Goal: Information Seeking & Learning: Check status

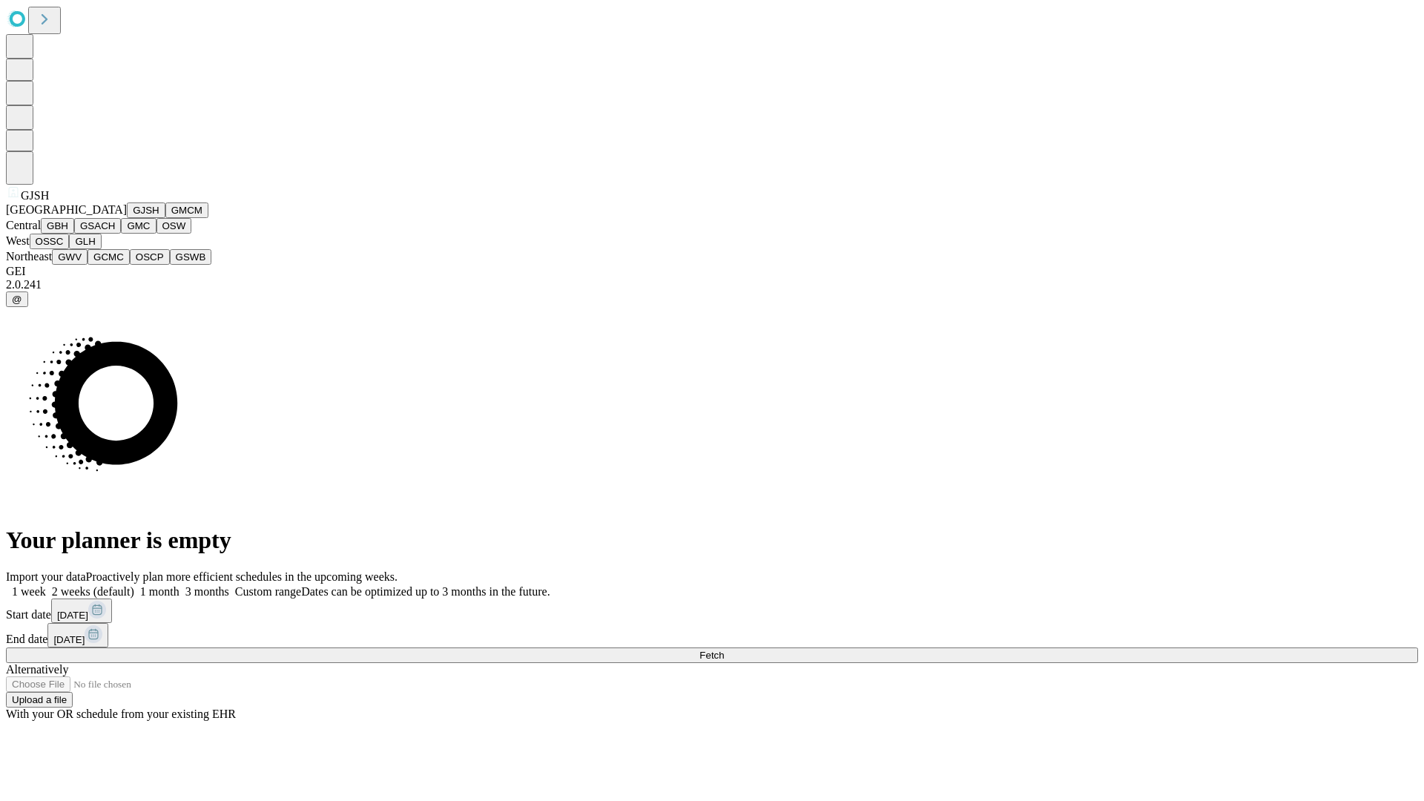
click at [127, 218] on button "GJSH" at bounding box center [146, 211] width 39 height 16
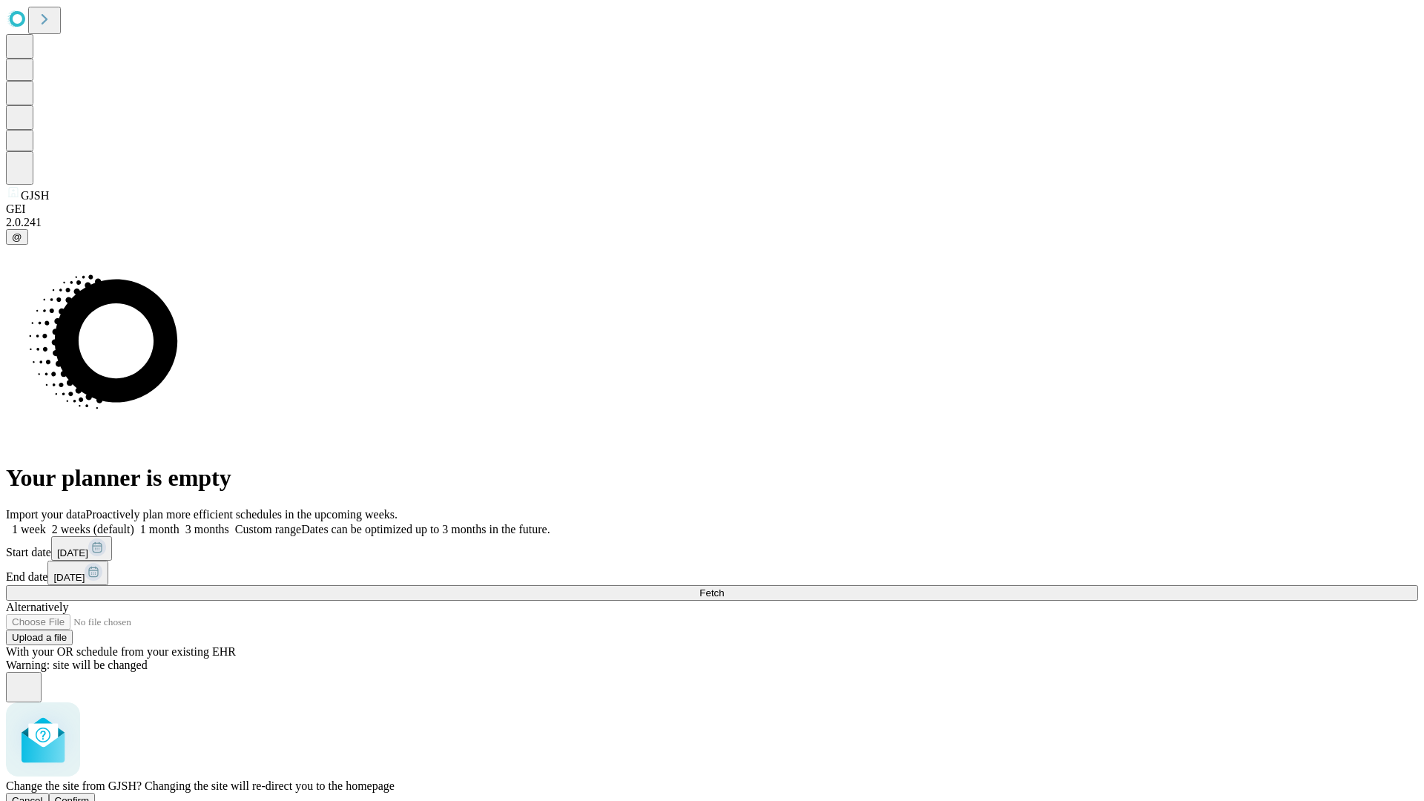
click at [90, 795] on span "Confirm" at bounding box center [72, 800] width 35 height 11
click at [46, 523] on label "1 week" at bounding box center [26, 529] width 40 height 13
click at [724, 587] on span "Fetch" at bounding box center [711, 592] width 24 height 11
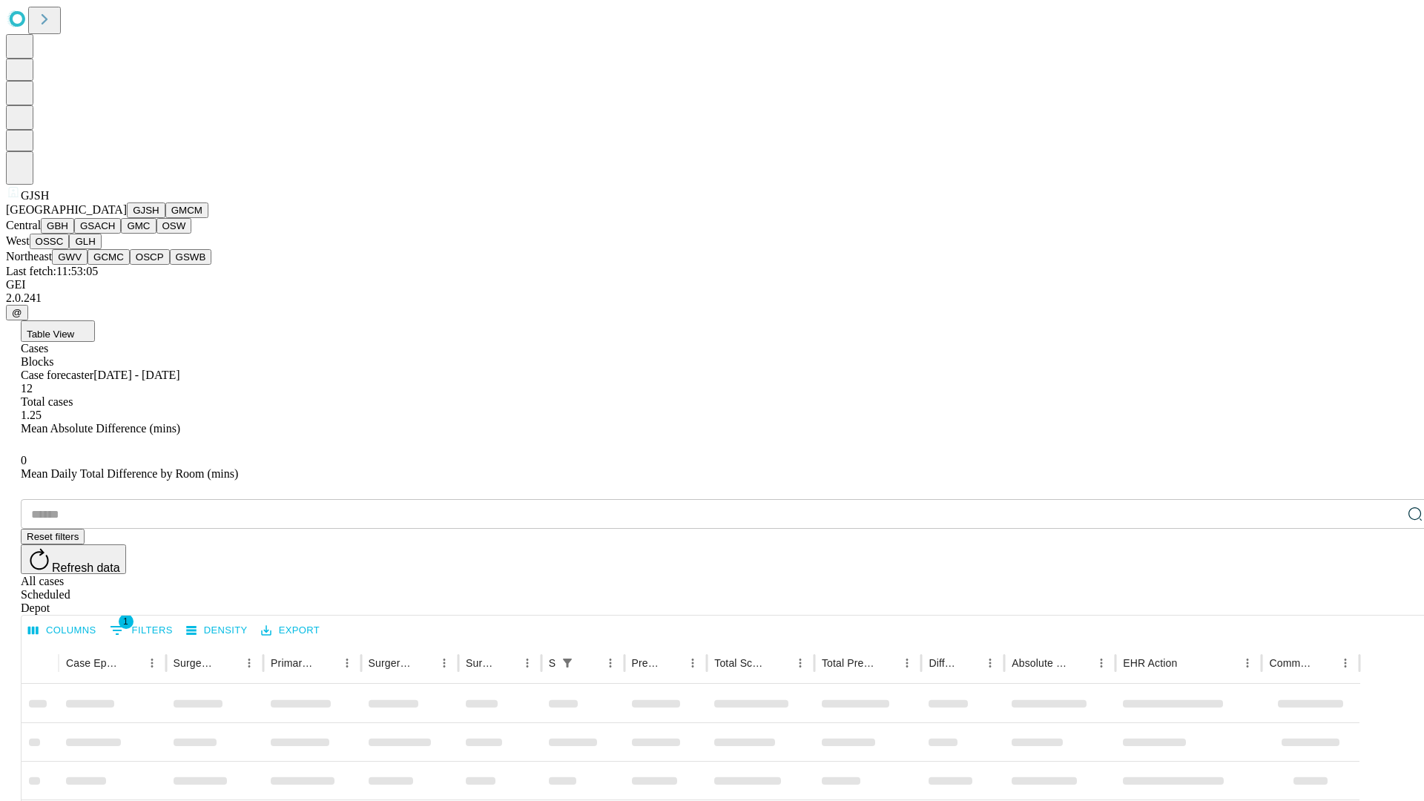
click at [165, 218] on button "GMCM" at bounding box center [186, 211] width 43 height 16
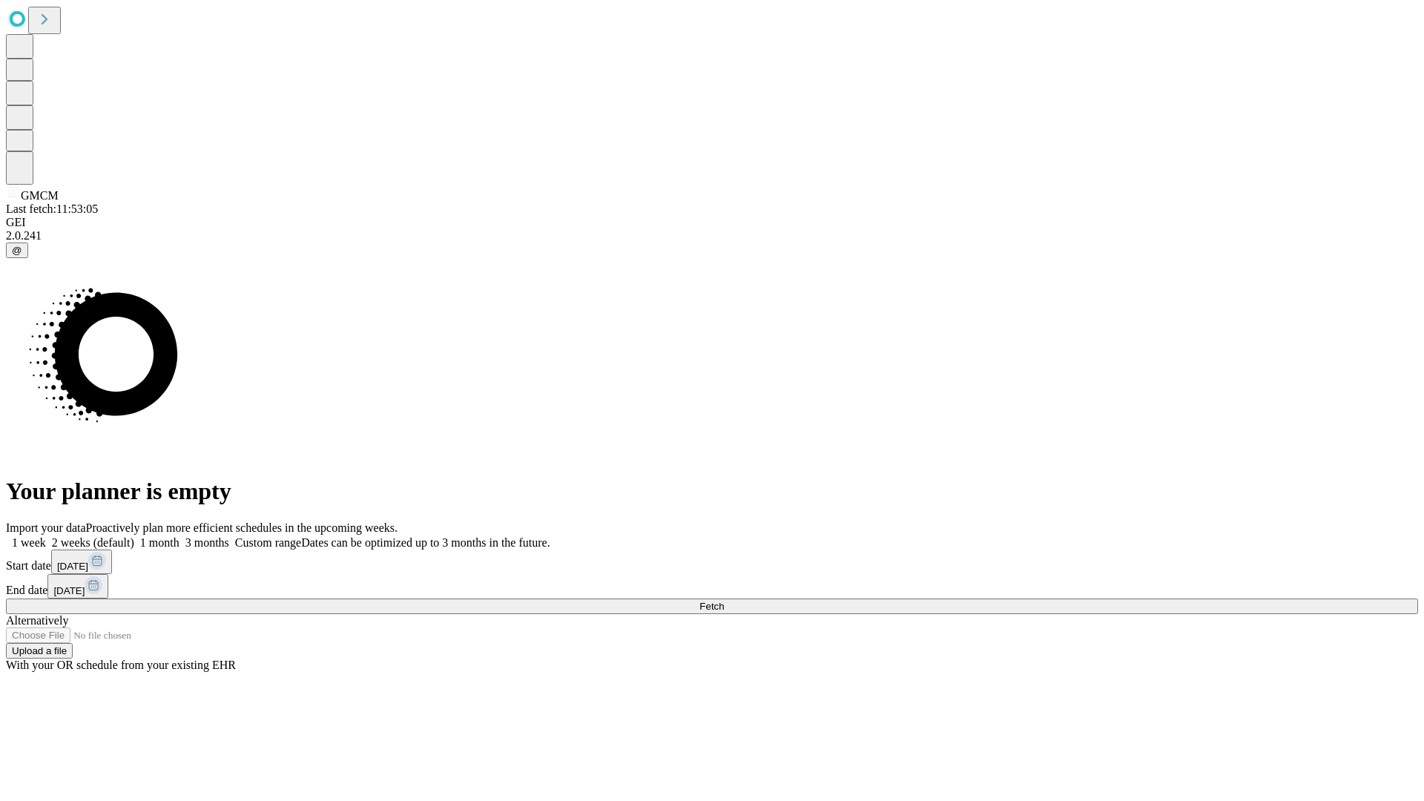
click at [46, 536] on label "1 week" at bounding box center [26, 542] width 40 height 13
click at [724, 601] on span "Fetch" at bounding box center [711, 606] width 24 height 11
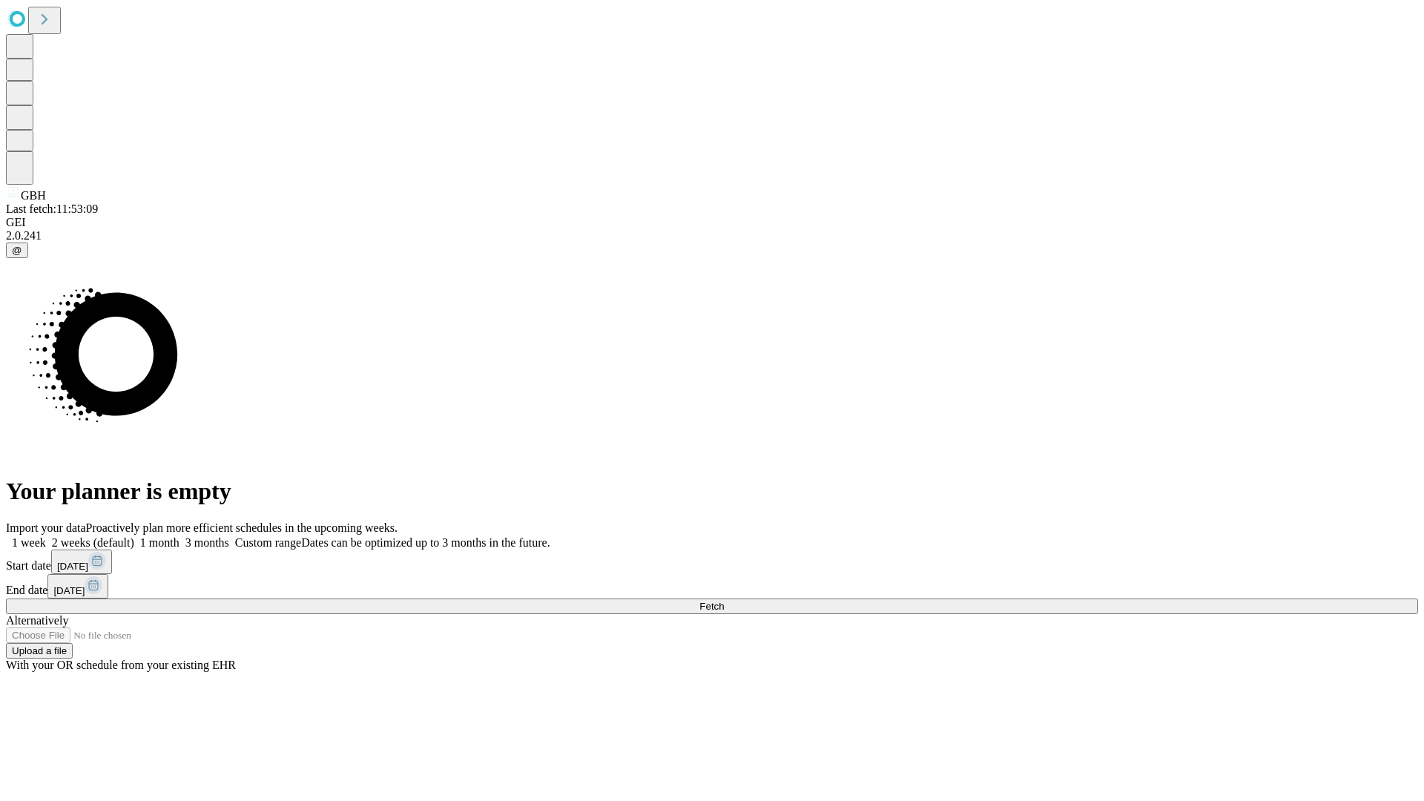
click at [724, 601] on span "Fetch" at bounding box center [711, 606] width 24 height 11
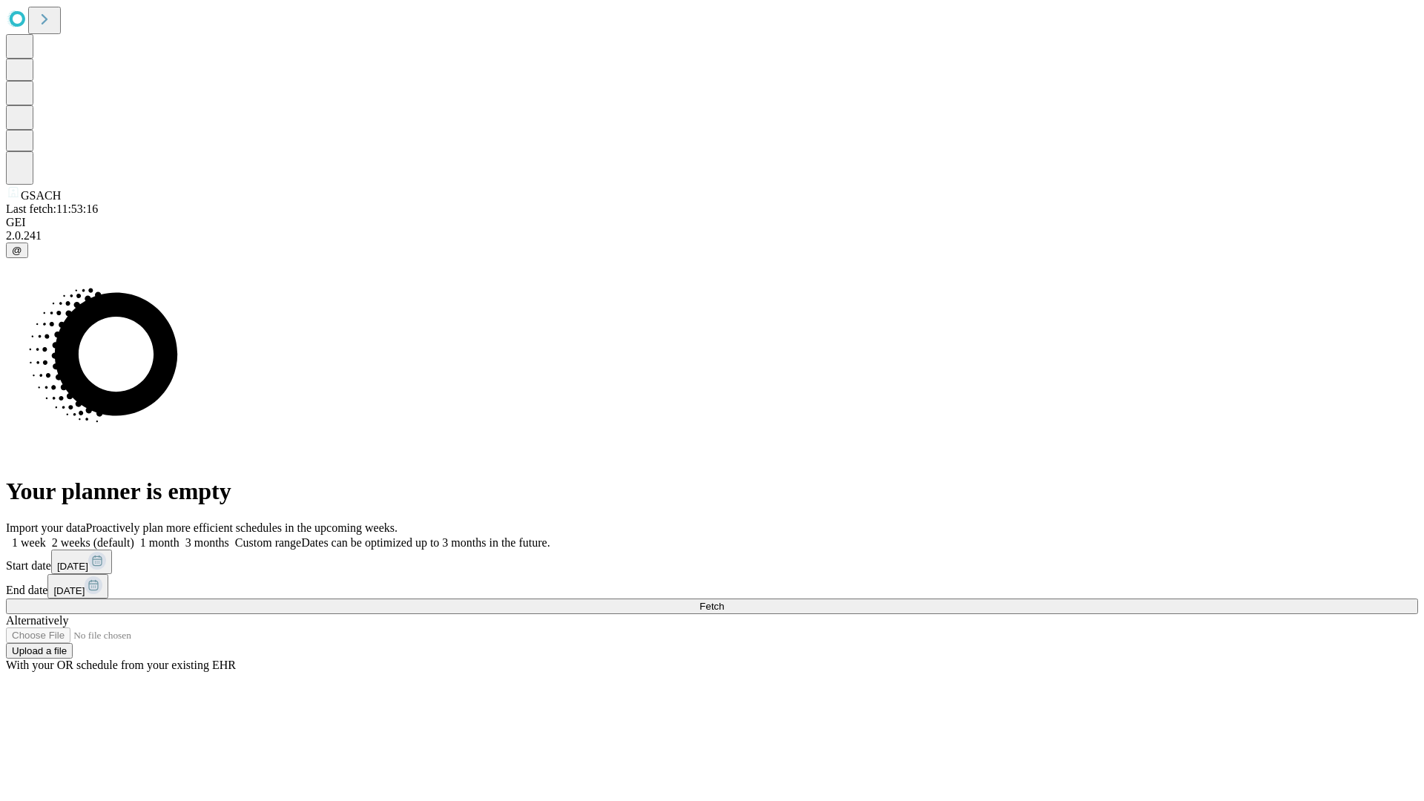
click at [46, 536] on label "1 week" at bounding box center [26, 542] width 40 height 13
click at [724, 601] on span "Fetch" at bounding box center [711, 606] width 24 height 11
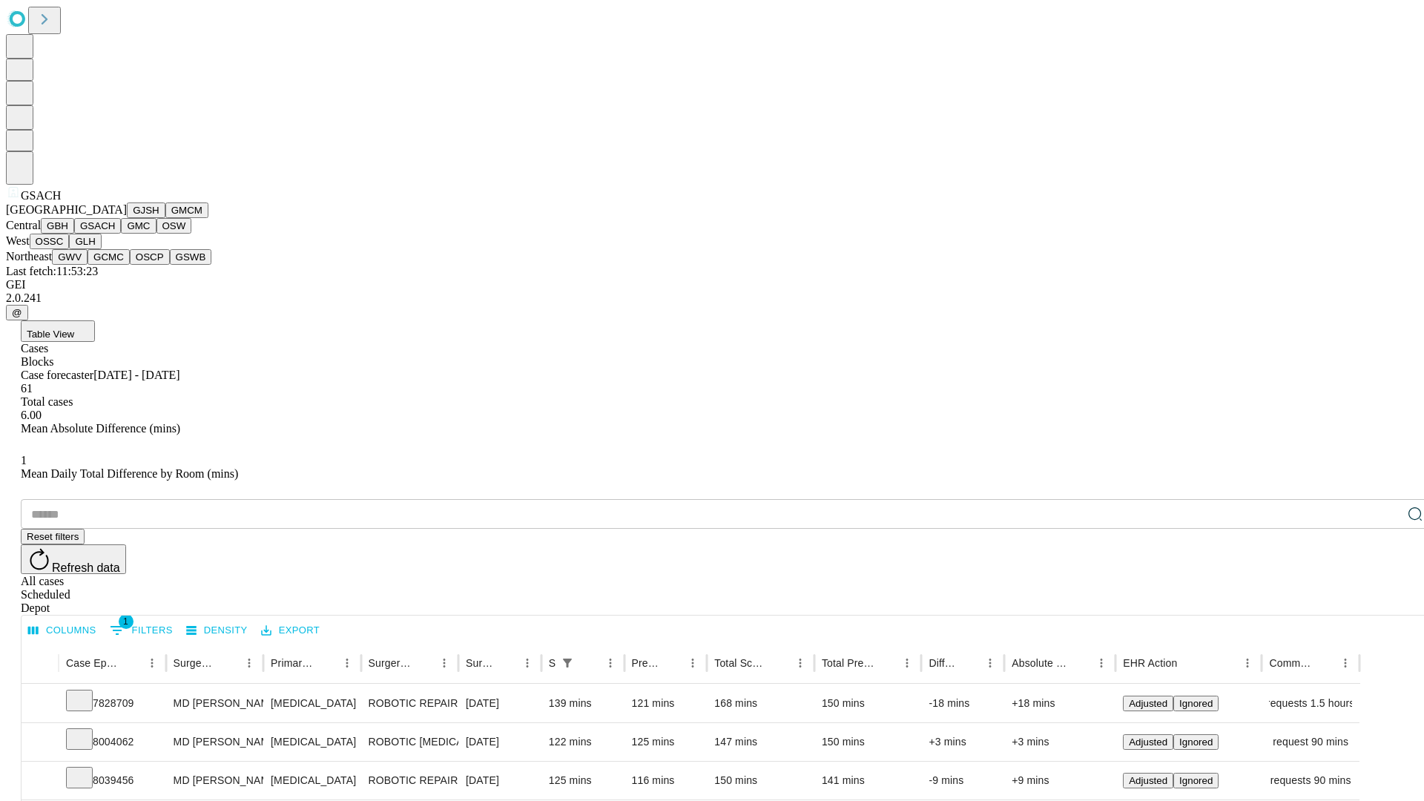
click at [121, 234] on button "GMC" at bounding box center [138, 226] width 35 height 16
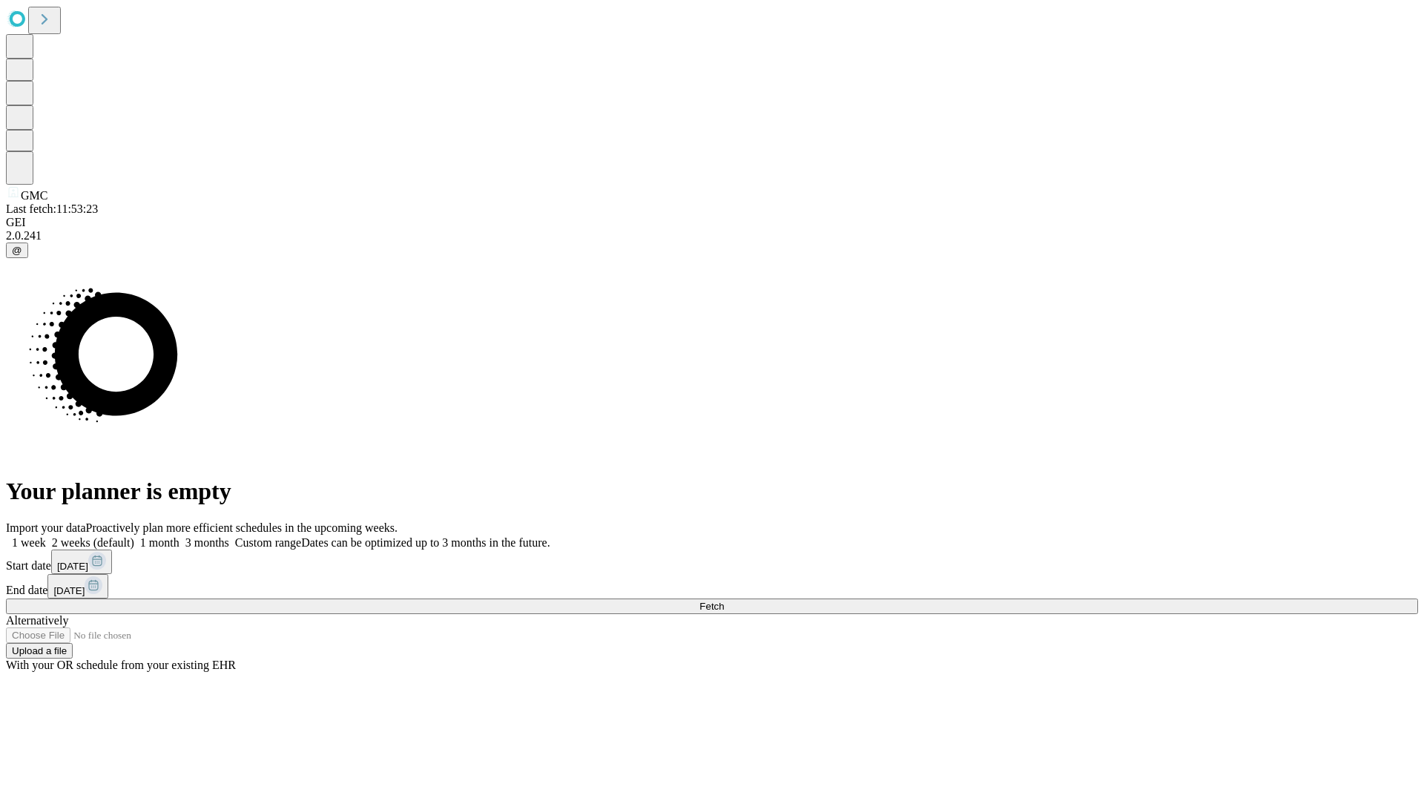
click at [46, 536] on label "1 week" at bounding box center [26, 542] width 40 height 13
click at [724, 601] on span "Fetch" at bounding box center [711, 606] width 24 height 11
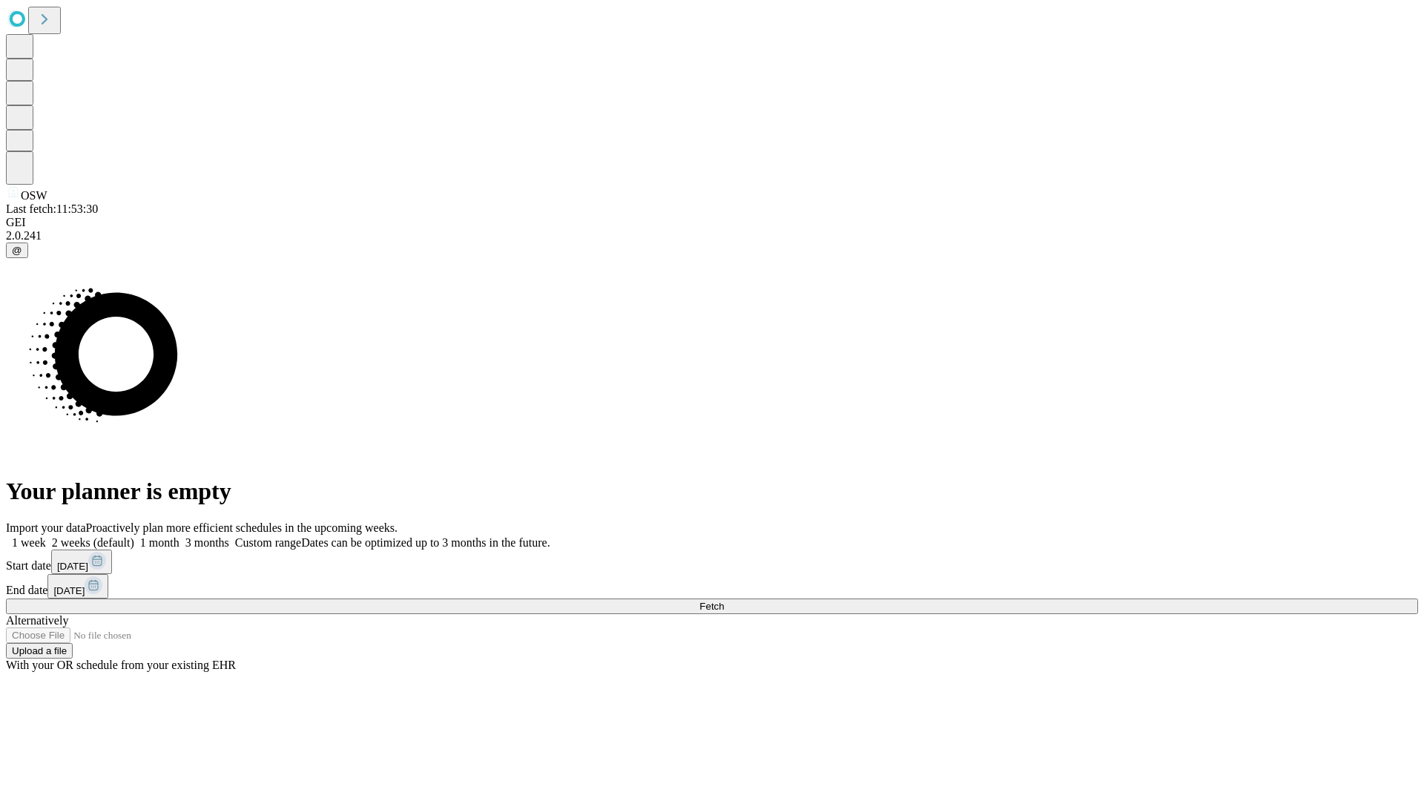
click at [46, 536] on label "1 week" at bounding box center [26, 542] width 40 height 13
click at [724, 601] on span "Fetch" at bounding box center [711, 606] width 24 height 11
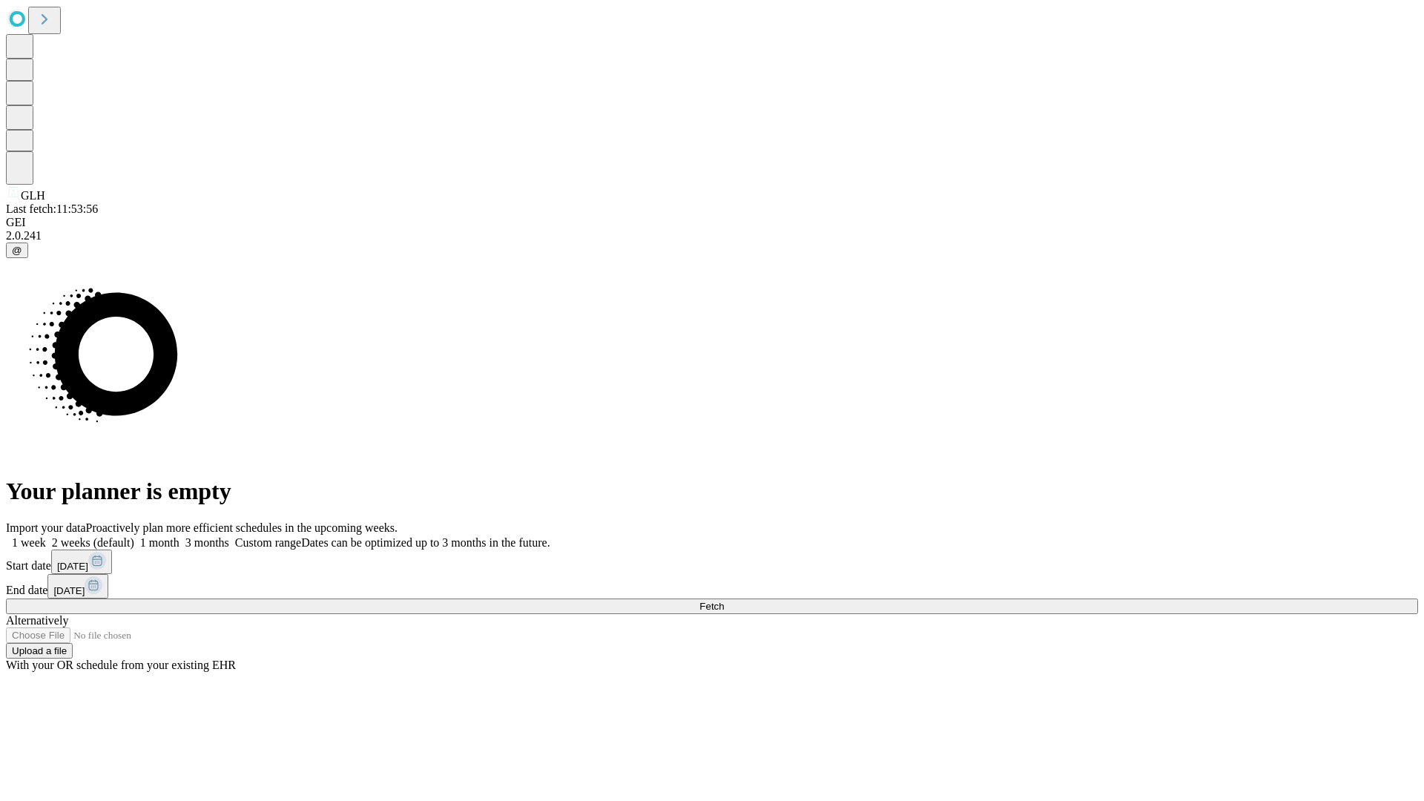
click at [46, 536] on label "1 week" at bounding box center [26, 542] width 40 height 13
click at [724, 601] on span "Fetch" at bounding box center [711, 606] width 24 height 11
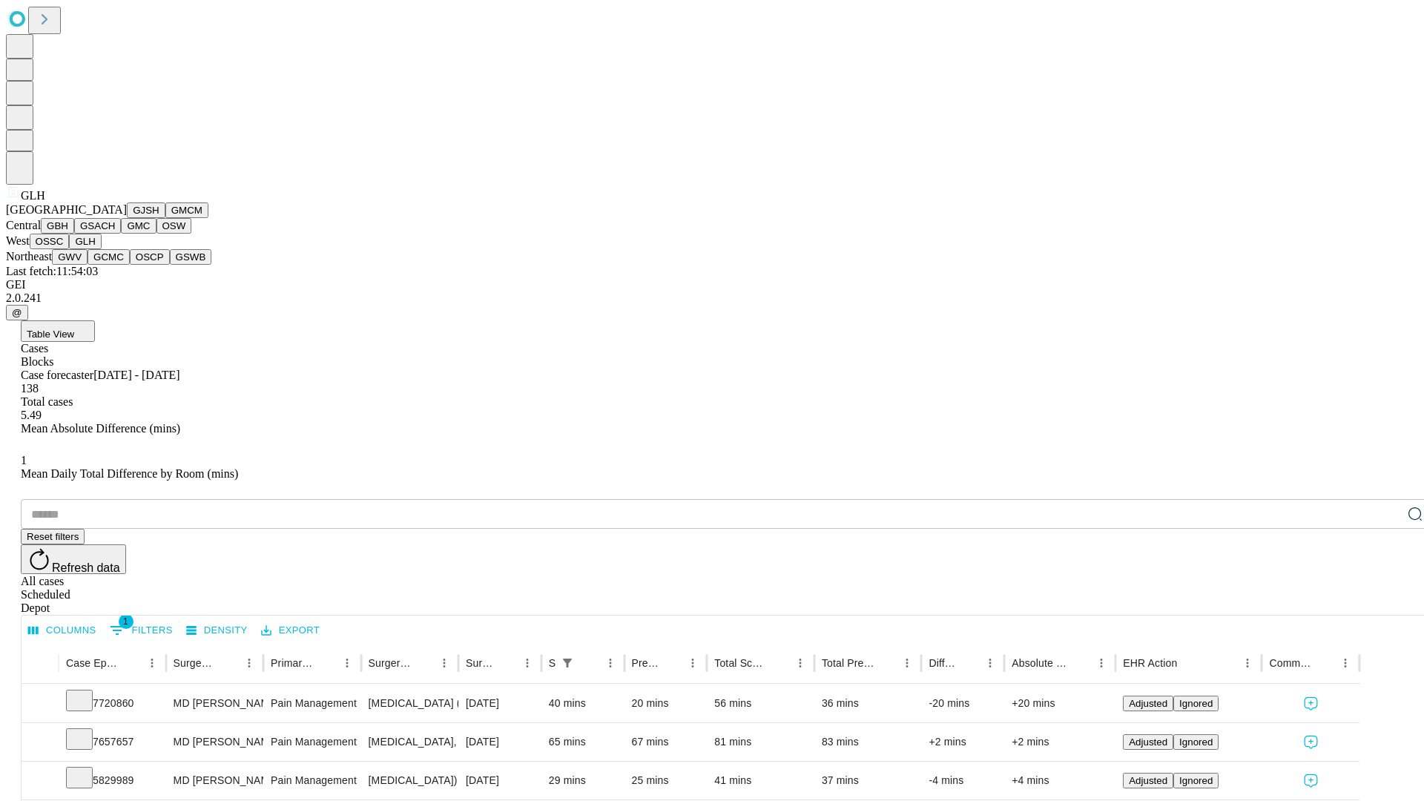
click at [88, 265] on button "GWV" at bounding box center [70, 257] width 36 height 16
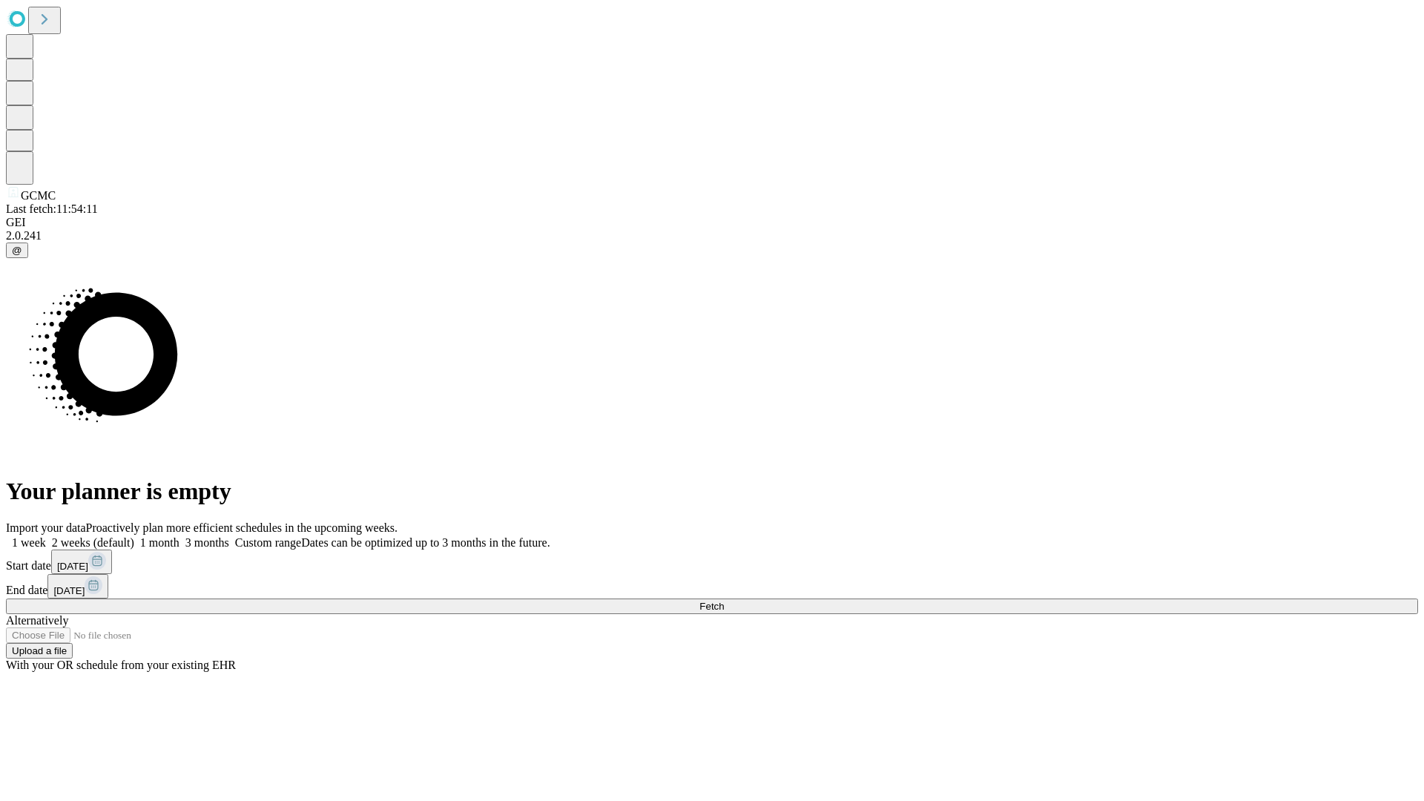
click at [46, 536] on label "1 week" at bounding box center [26, 542] width 40 height 13
click at [724, 601] on span "Fetch" at bounding box center [711, 606] width 24 height 11
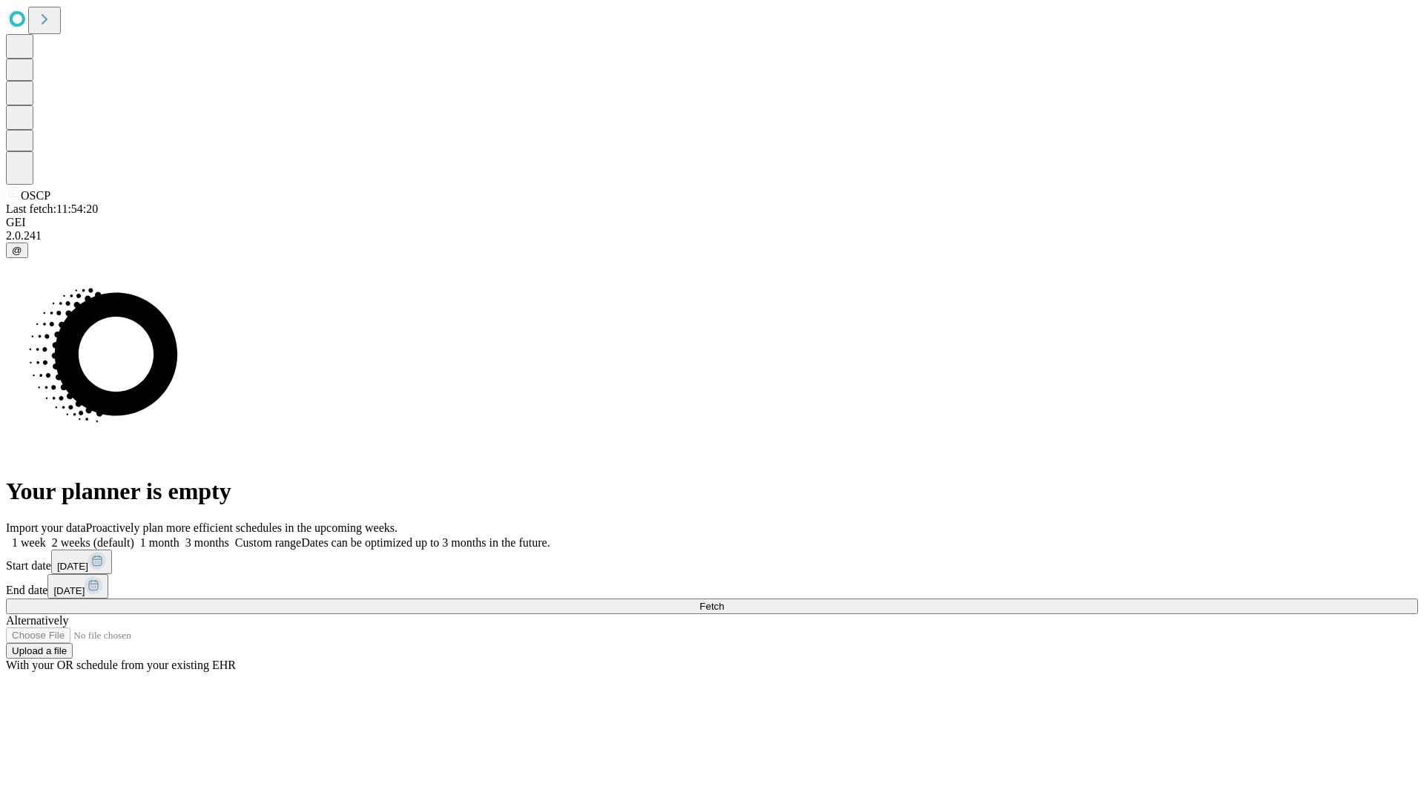
click at [46, 536] on label "1 week" at bounding box center [26, 542] width 40 height 13
click at [724, 601] on span "Fetch" at bounding box center [711, 606] width 24 height 11
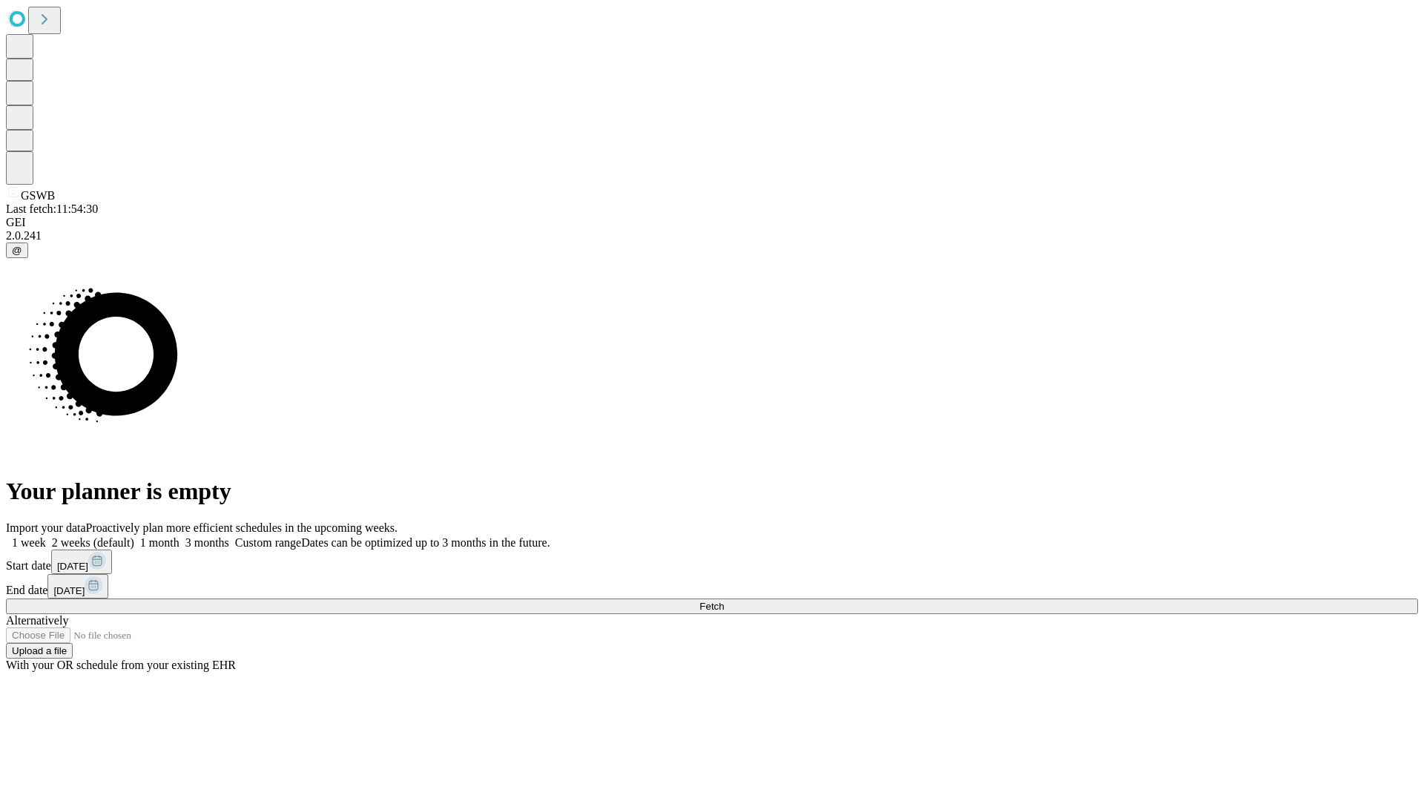
click at [46, 536] on label "1 week" at bounding box center [26, 542] width 40 height 13
click at [724, 601] on span "Fetch" at bounding box center [711, 606] width 24 height 11
